Goal: Task Accomplishment & Management: Use online tool/utility

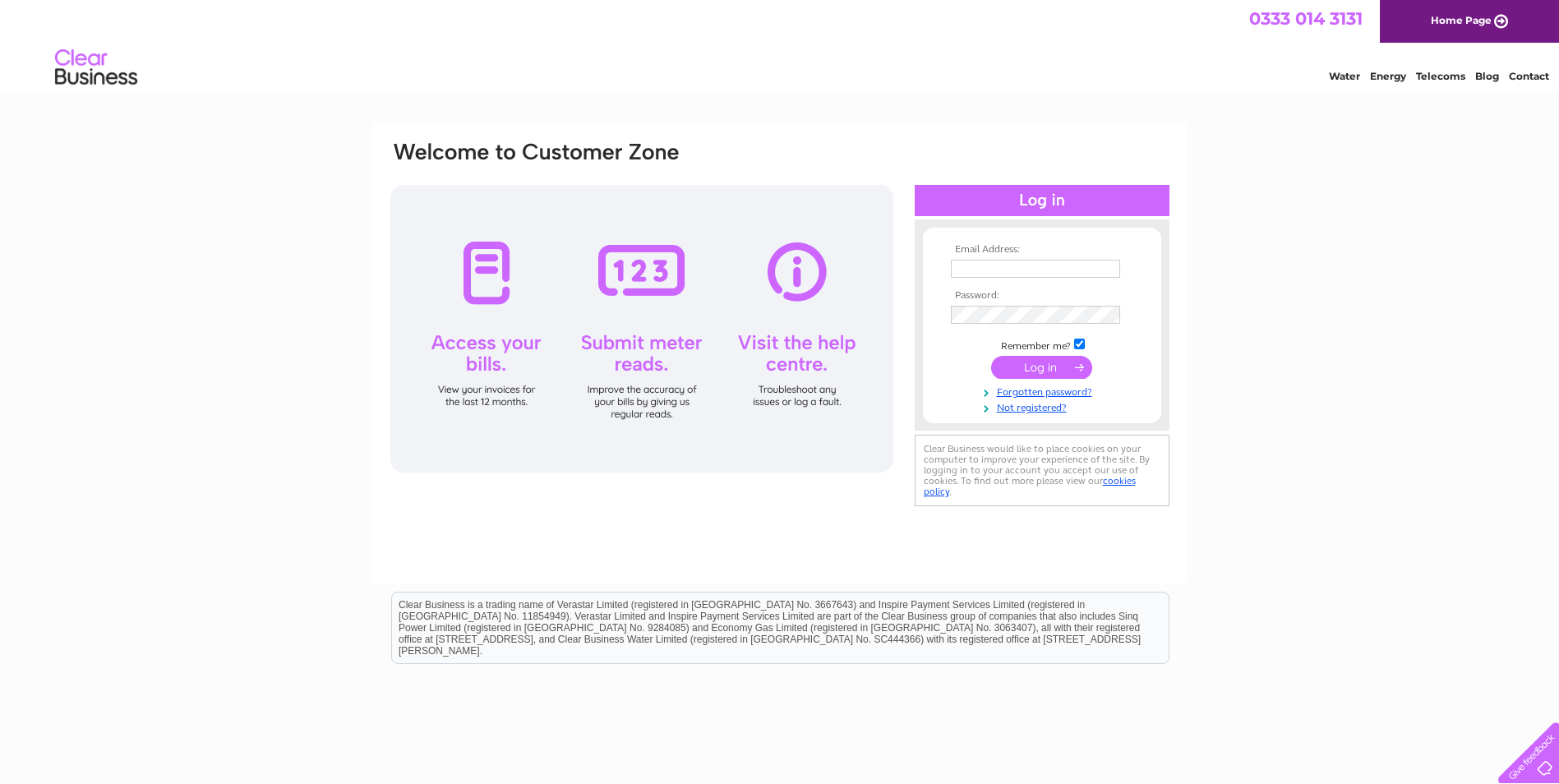
type input "[EMAIL_ADDRESS][DOMAIN_NAME]"
click at [1024, 375] on input "submit" at bounding box center [1042, 367] width 101 height 23
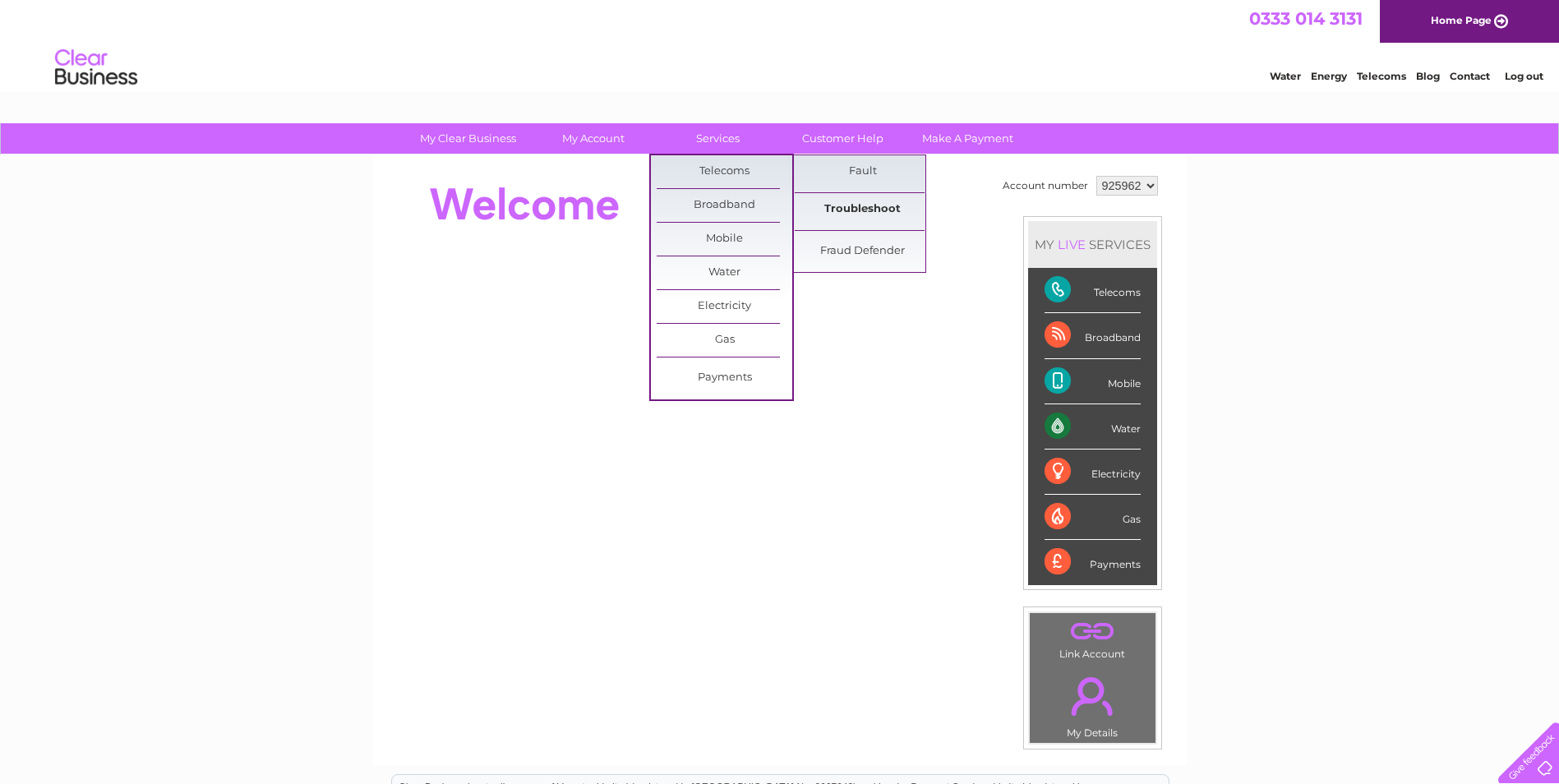
click at [864, 204] on link "Troubleshoot" at bounding box center [863, 210] width 136 height 33
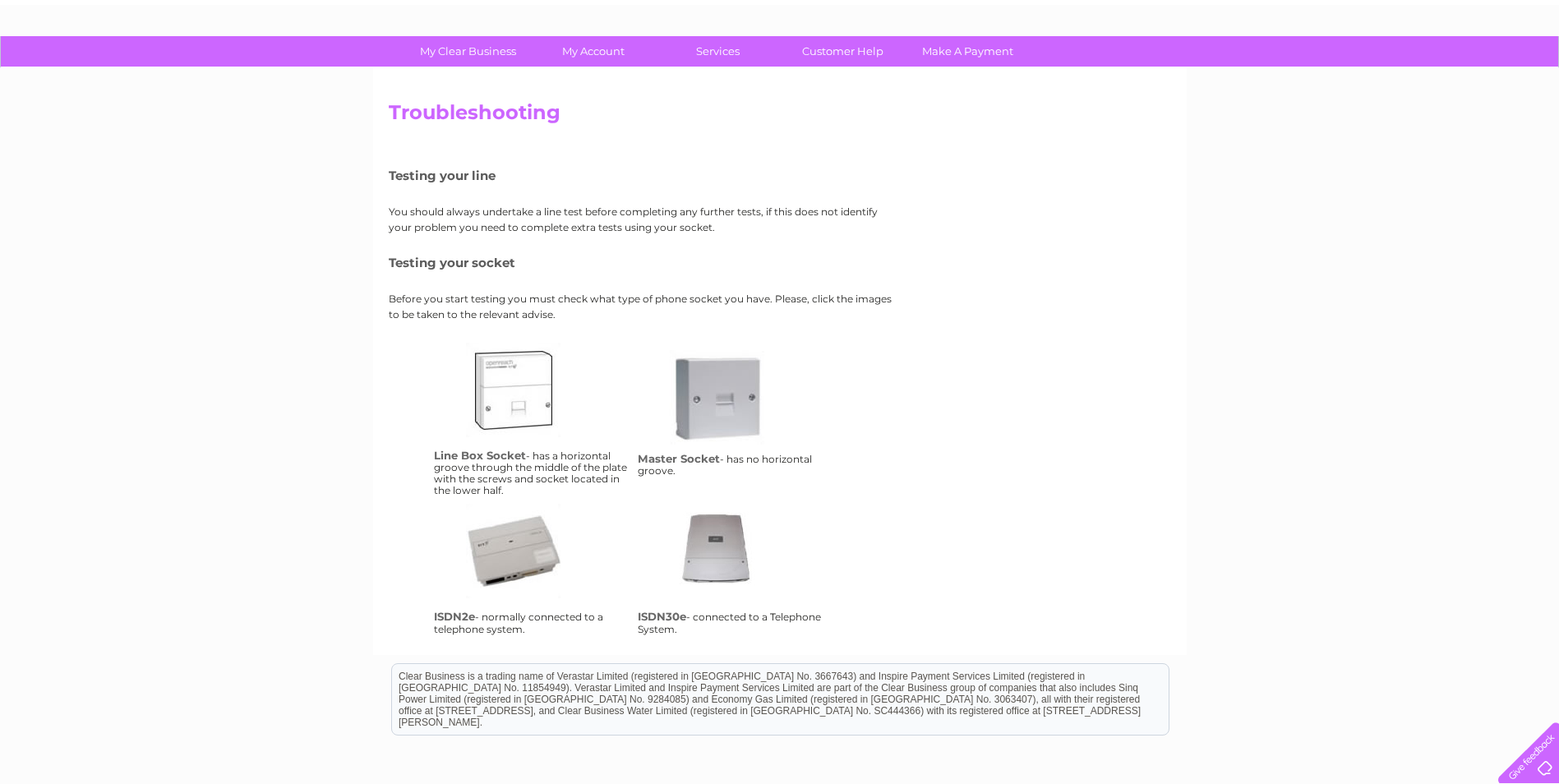
scroll to position [5, 0]
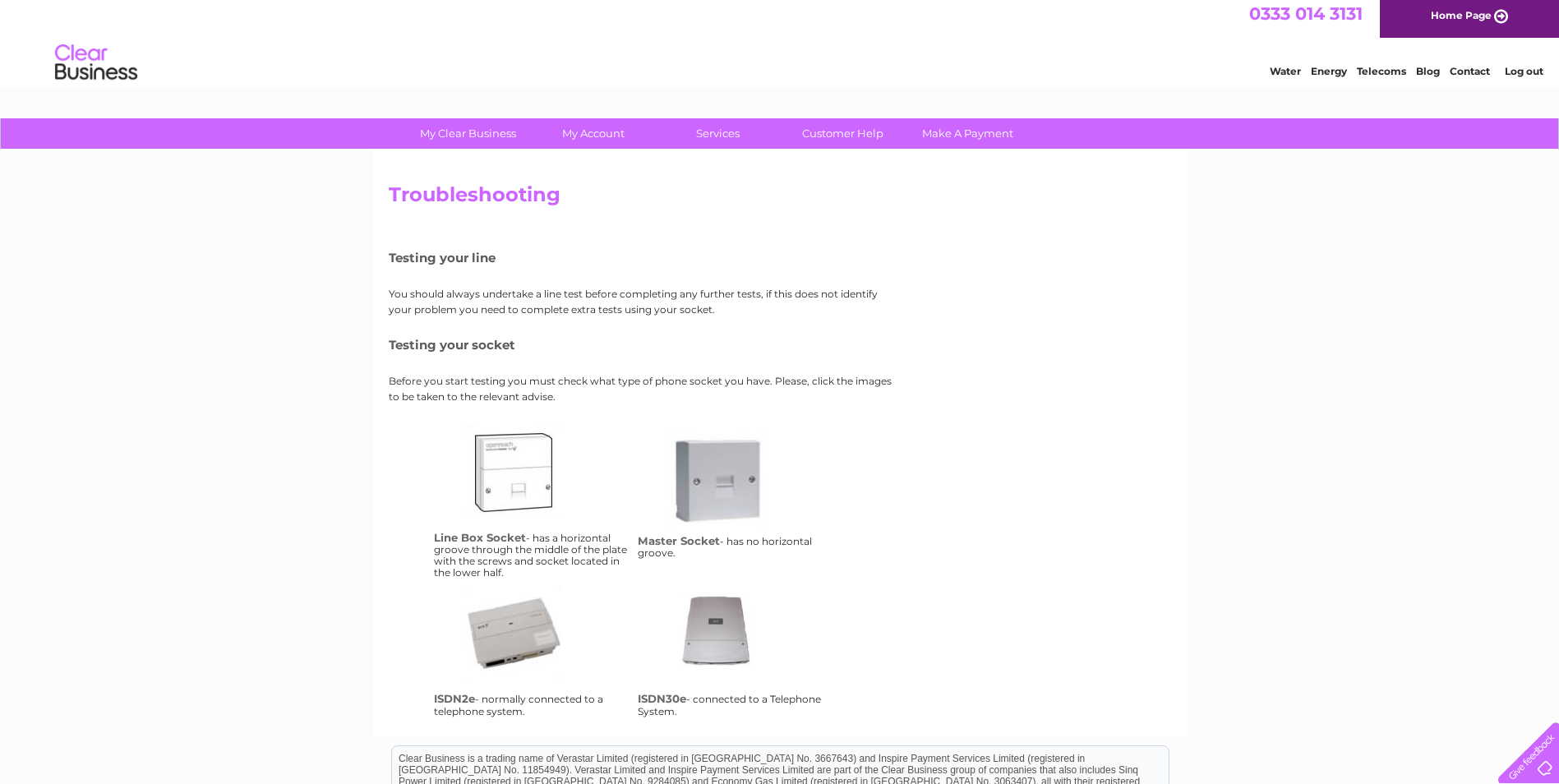
click at [1475, 71] on link "Contact" at bounding box center [1470, 71] width 40 height 12
